Goal: Complete application form

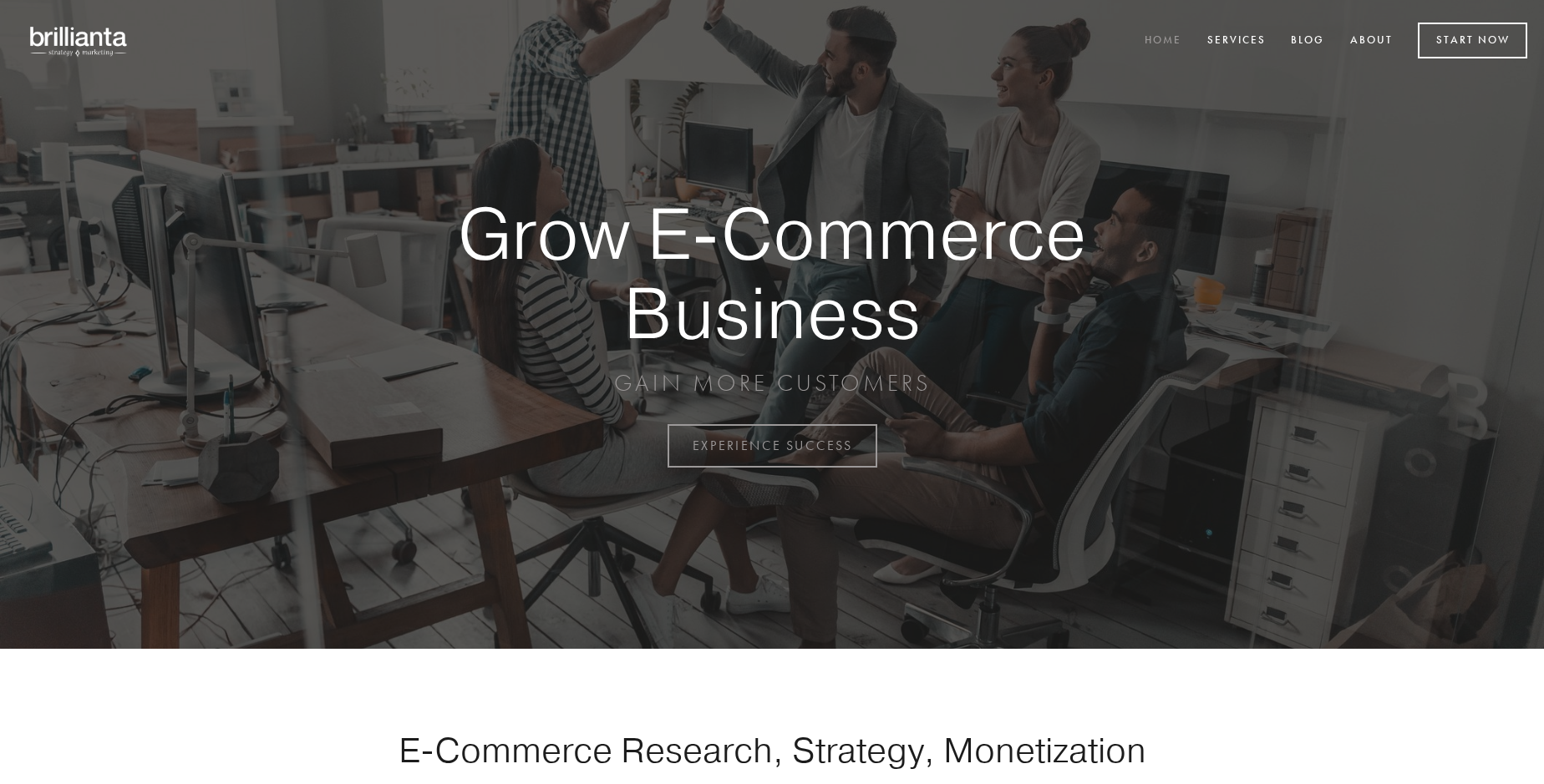
scroll to position [4378, 0]
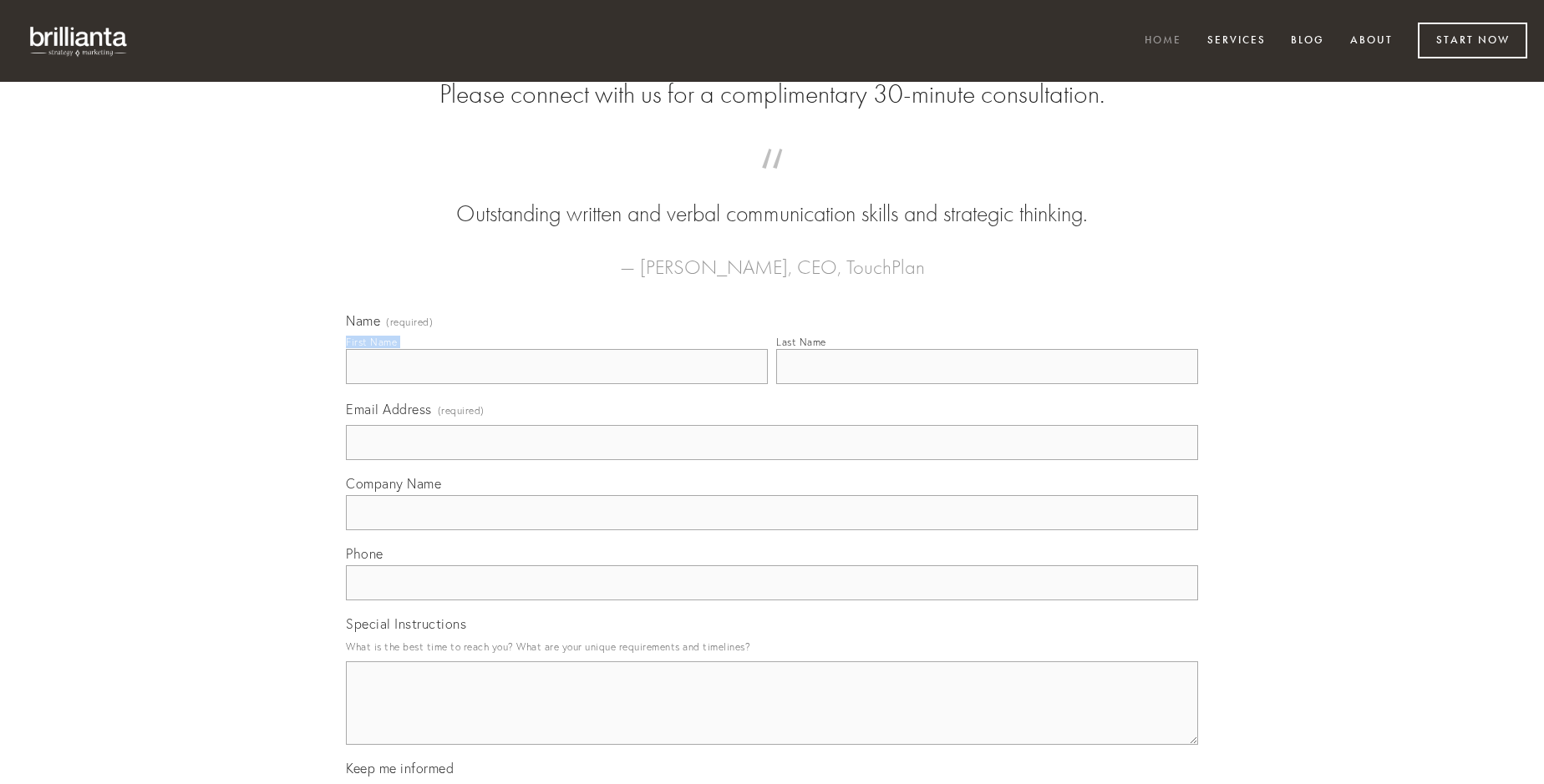
type input "[PERSON_NAME]"
click at [987, 384] on input "Last Name" at bounding box center [987, 367] width 422 height 35
type input "[PERSON_NAME]"
click at [772, 460] on input "Email Address (required)" at bounding box center [772, 443] width 852 height 35
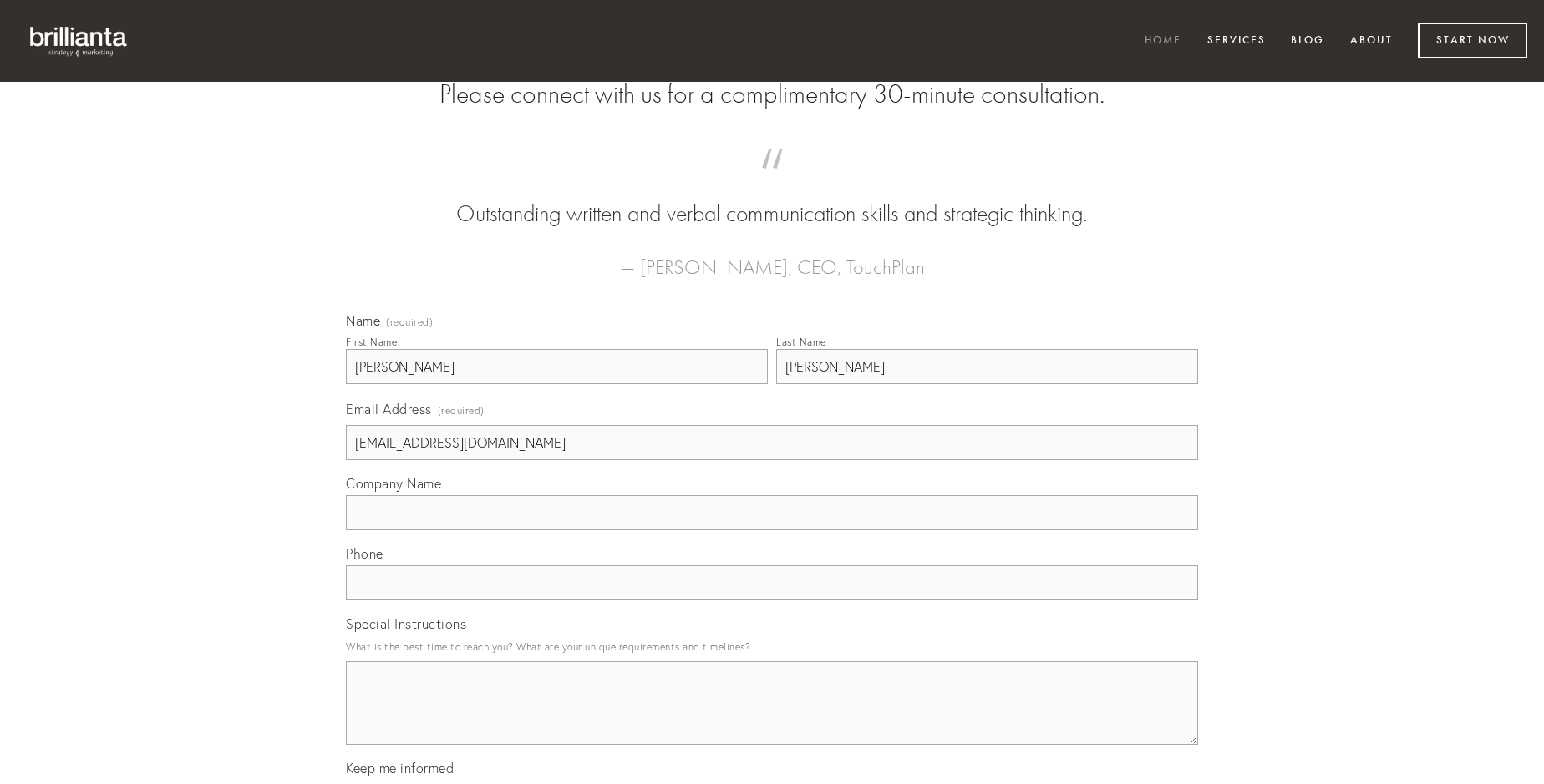
type input "[EMAIL_ADDRESS][DOMAIN_NAME]"
click at [772, 530] on input "Company Name" at bounding box center [772, 513] width 852 height 35
type input "iure"
click at [772, 600] on input "text" at bounding box center [772, 583] width 852 height 35
click at [772, 718] on textarea "Special Instructions" at bounding box center [772, 703] width 852 height 83
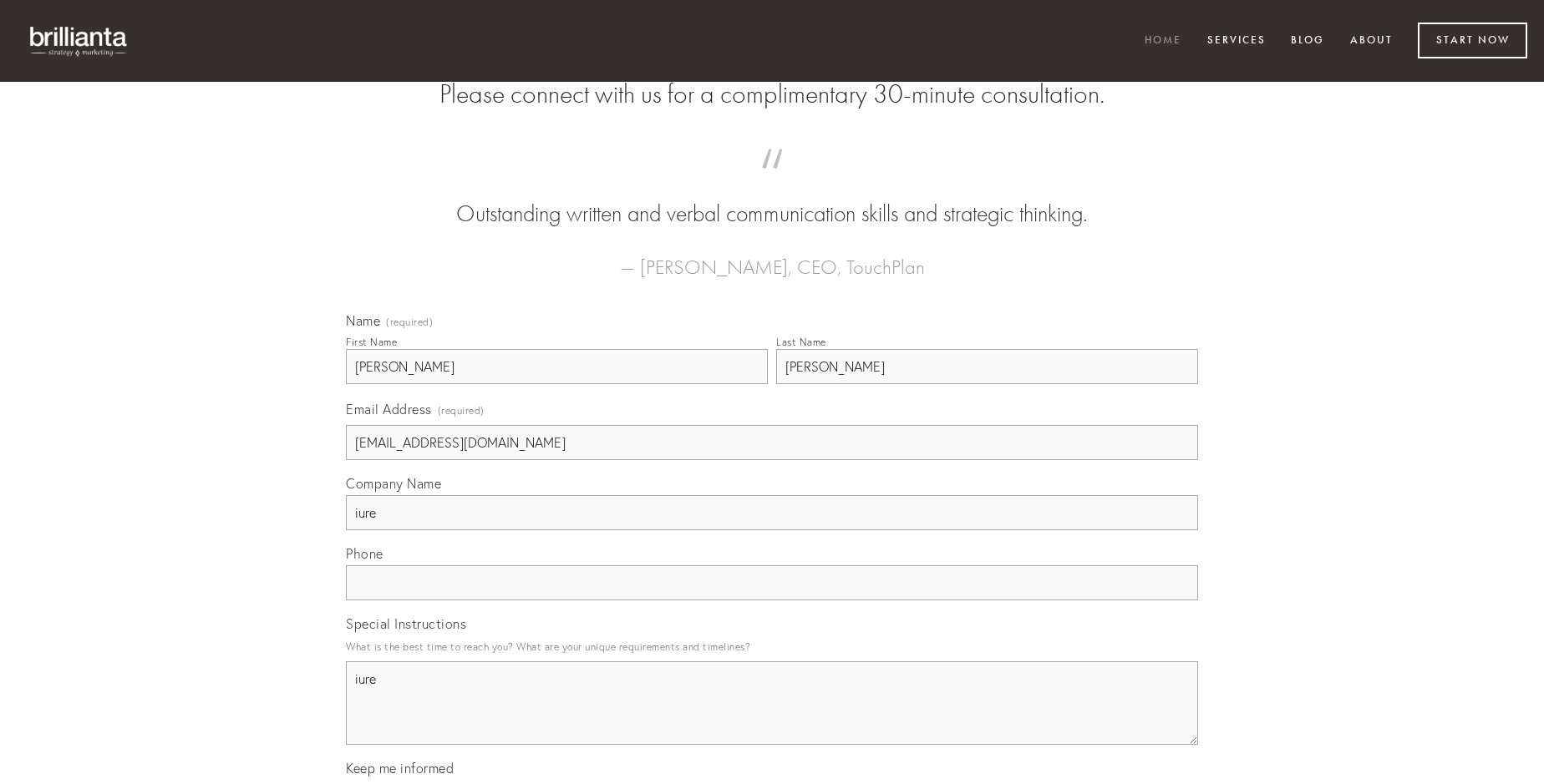
type textarea "iure"
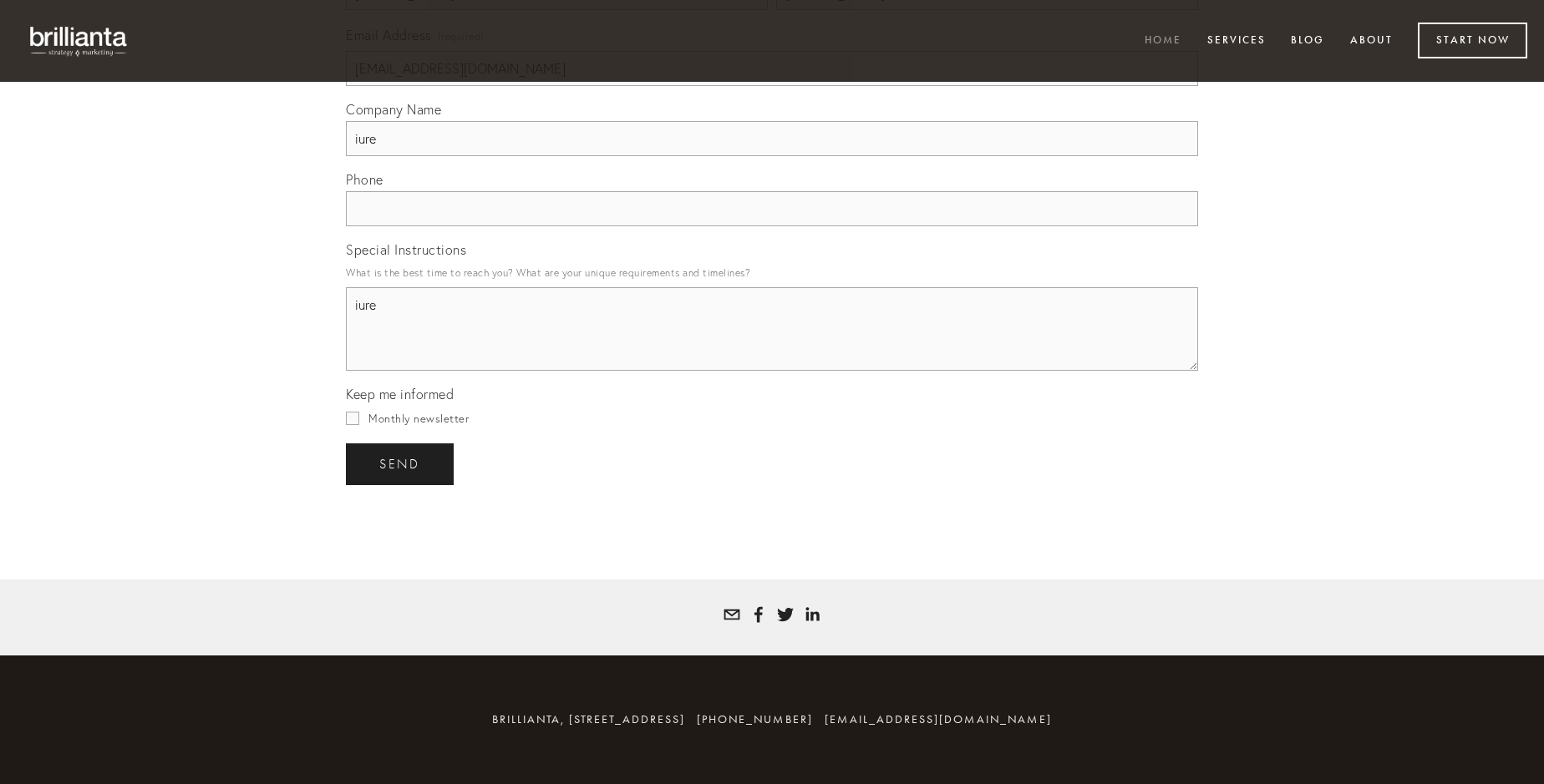
click at [401, 464] on span "send" at bounding box center [400, 464] width 41 height 15
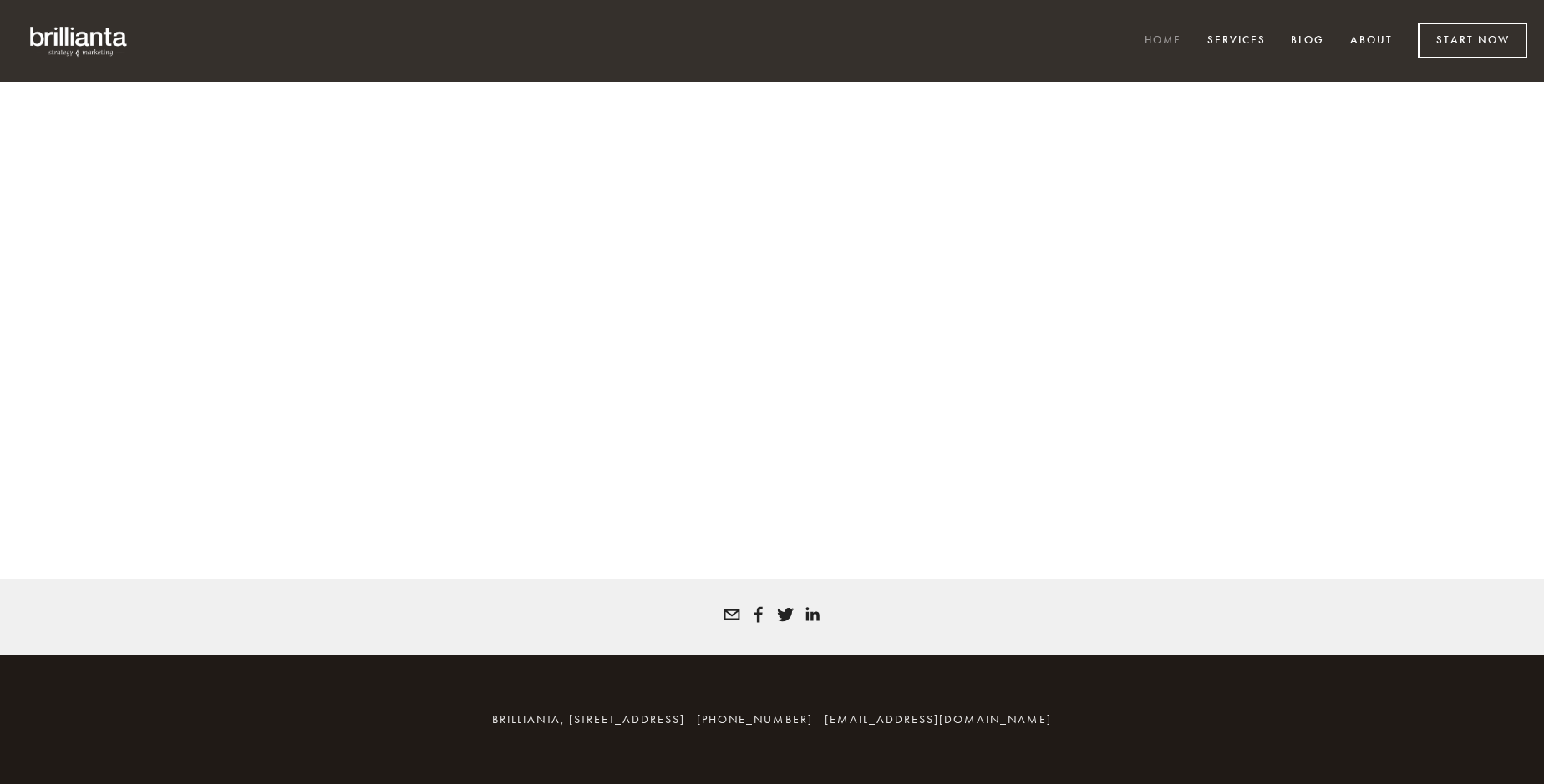
scroll to position [4355, 0]
